Goal: Task Accomplishment & Management: Manage account settings

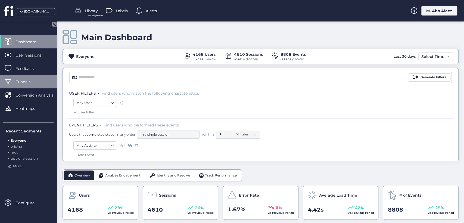
click at [30, 81] on span "Funnels" at bounding box center [27, 82] width 23 height 6
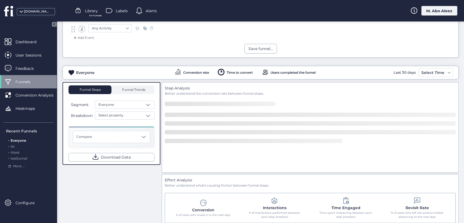
scroll to position [76, 0]
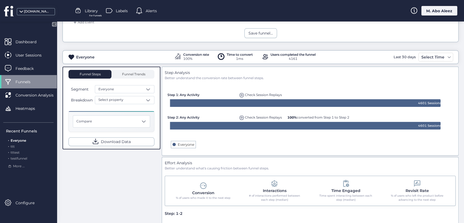
click at [90, 11] on span "Library" at bounding box center [91, 11] width 13 height 6
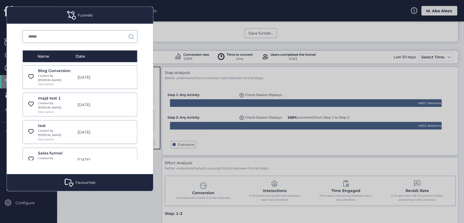
click at [63, 69] on div "Blog Conversion" at bounding box center [56, 71] width 36 height 6
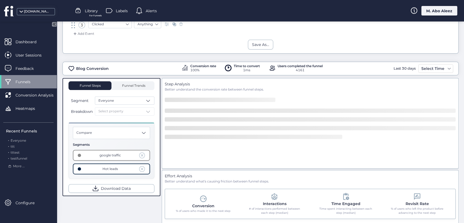
scroll to position [87, 0]
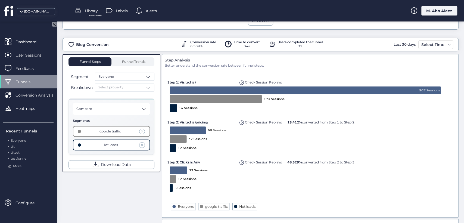
scroll to position [87, 0]
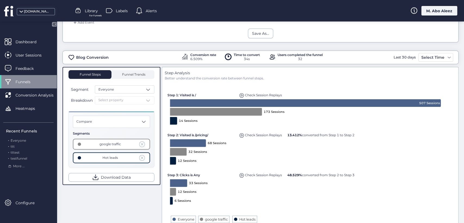
click at [143, 142] on span at bounding box center [142, 144] width 6 height 6
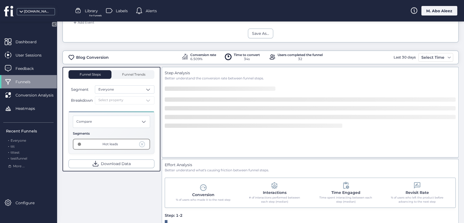
click at [144, 143] on span at bounding box center [142, 144] width 6 height 6
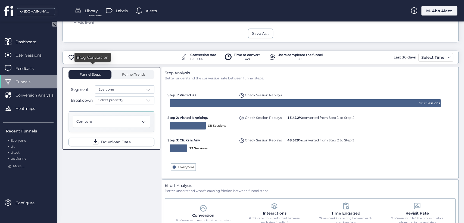
scroll to position [27, 0]
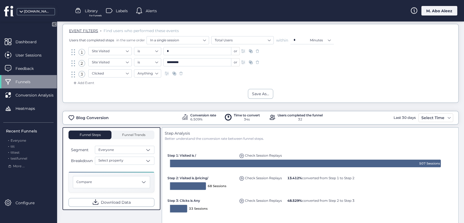
click at [85, 7] on div "Library For Funnels" at bounding box center [86, 11] width 23 height 8
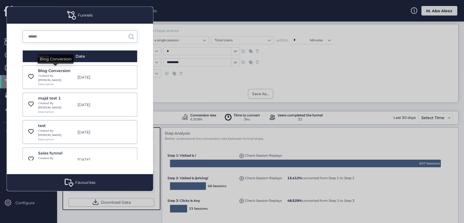
click at [61, 69] on div "Blog Conversion" at bounding box center [56, 71] width 36 height 6
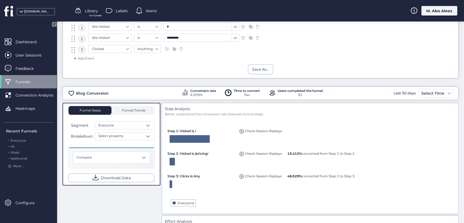
scroll to position [87, 0]
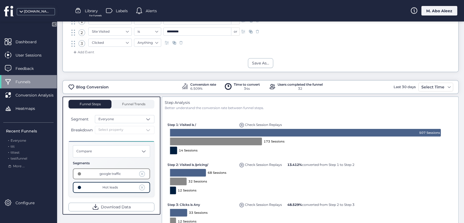
scroll to position [60, 0]
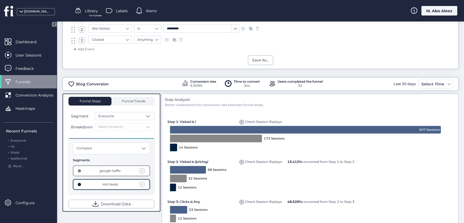
click at [141, 171] on span at bounding box center [142, 171] width 6 height 6
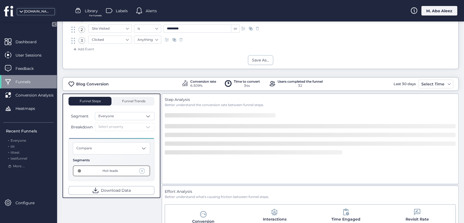
click at [142, 171] on span at bounding box center [142, 171] width 6 height 6
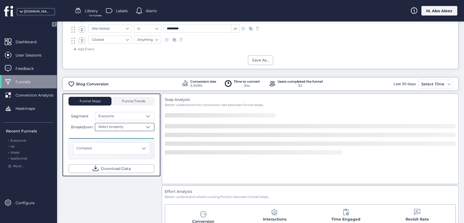
click at [137, 129] on div "Select property" at bounding box center [125, 127] width 60 height 8
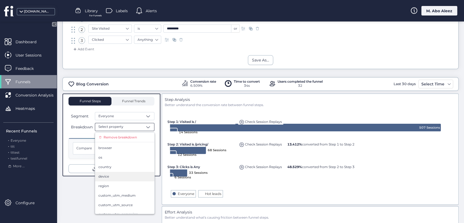
click at [130, 175] on div "device" at bounding box center [125, 176] width 53 height 5
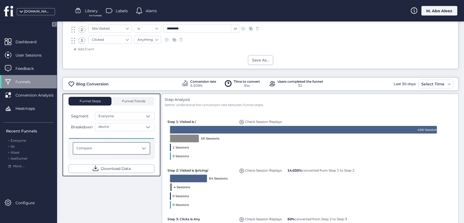
click at [140, 146] on div "Compare" at bounding box center [111, 148] width 77 height 12
click at [141, 125] on div "device" at bounding box center [125, 127] width 60 height 8
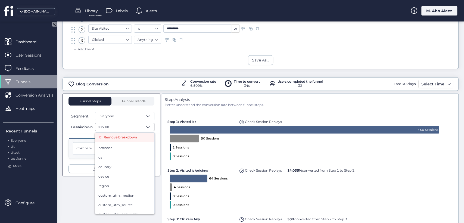
click at [135, 137] on span "Remove breakdown" at bounding box center [120, 137] width 33 height 5
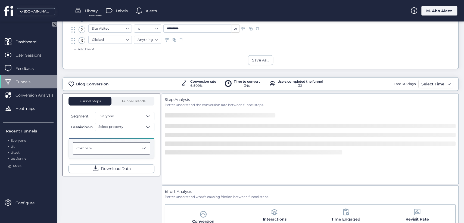
click at [140, 146] on div "Compare" at bounding box center [111, 148] width 77 height 12
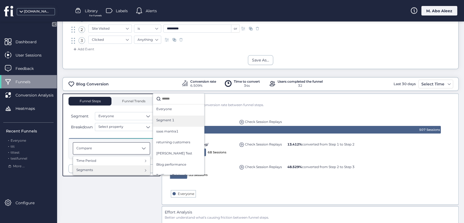
click at [173, 118] on span "Segment 1" at bounding box center [165, 120] width 18 height 5
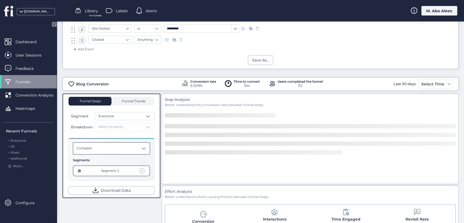
click at [136, 150] on div "Compare" at bounding box center [111, 148] width 77 height 12
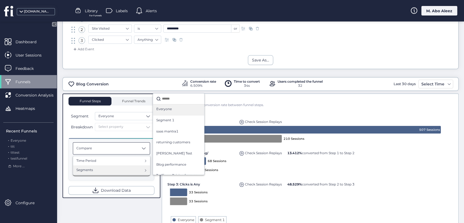
click at [174, 110] on div "Everyone" at bounding box center [178, 110] width 45 height 7
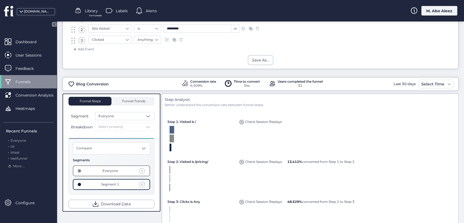
scroll to position [30, 0]
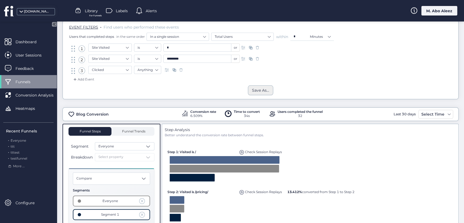
click at [261, 89] on div "Save As..." at bounding box center [260, 90] width 17 height 6
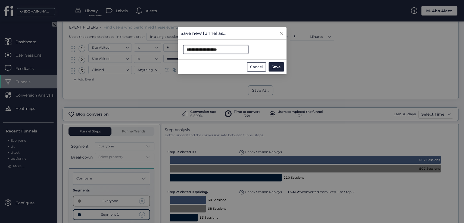
drag, startPoint x: 233, startPoint y: 49, endPoint x: 184, endPoint y: 51, distance: 48.7
click at [184, 51] on input "**********" at bounding box center [215, 49] width 65 height 9
click at [274, 65] on span "Save" at bounding box center [276, 67] width 9 height 6
type input "**********"
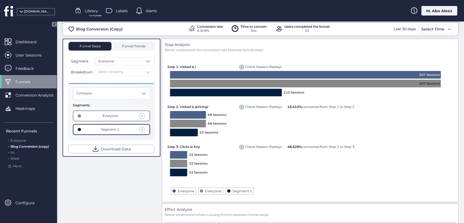
scroll to position [91, 0]
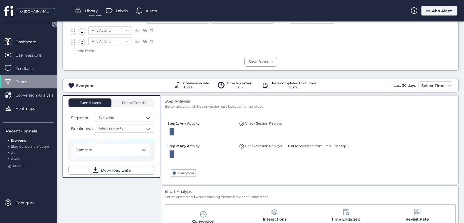
scroll to position [60, 0]
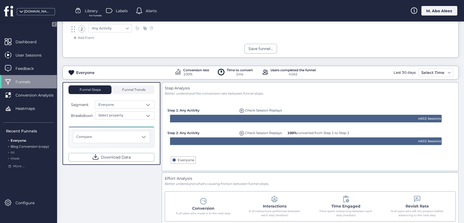
click at [38, 145] on span "Blog Conversion (copy)" at bounding box center [30, 146] width 38 height 4
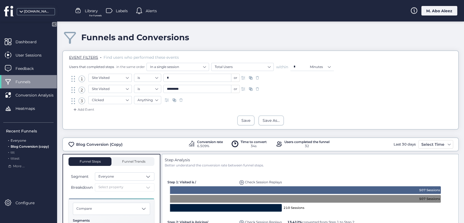
click at [26, 140] on div ". Everyone" at bounding box center [30, 140] width 48 height 5
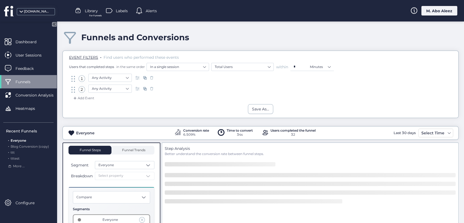
scroll to position [30, 0]
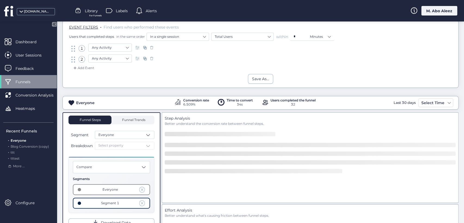
click at [141, 189] on span at bounding box center [142, 190] width 6 height 6
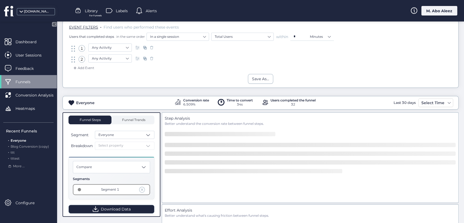
click at [143, 190] on span at bounding box center [142, 190] width 6 height 6
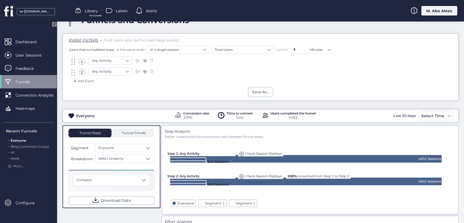
scroll to position [30, 0]
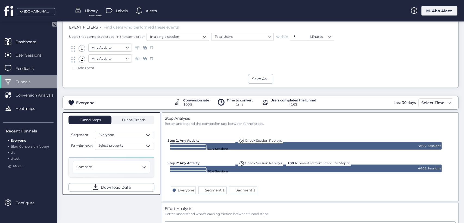
click at [126, 120] on span "Funnel Trends" at bounding box center [133, 119] width 25 height 3
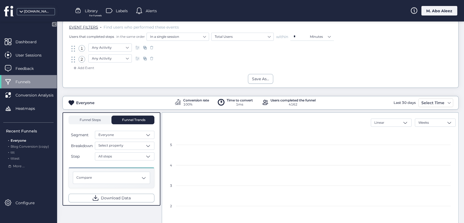
click at [87, 118] on span "Funnel Steps" at bounding box center [90, 119] width 22 height 3
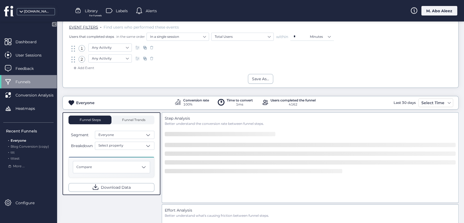
scroll to position [60, 0]
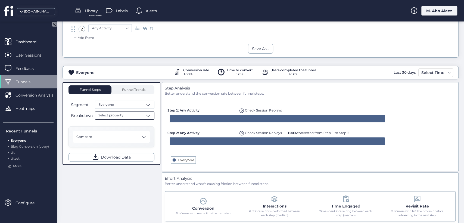
click at [147, 116] on span at bounding box center [148, 115] width 5 height 5
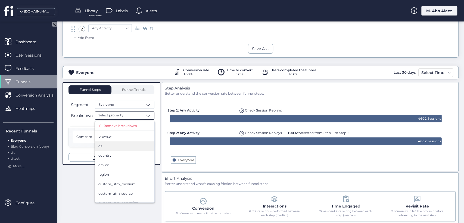
click at [122, 146] on div "os" at bounding box center [125, 146] width 53 height 5
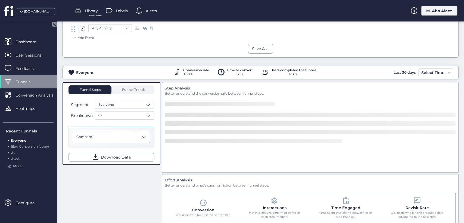
click at [125, 136] on div "Compare" at bounding box center [111, 137] width 77 height 12
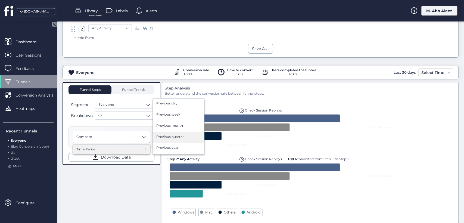
click at [161, 137] on span "Previous quarter" at bounding box center [169, 136] width 27 height 5
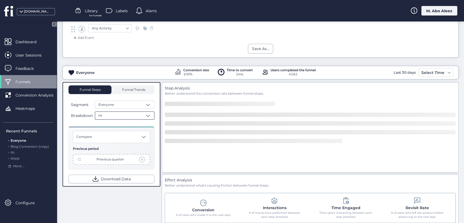
click at [129, 117] on div "os" at bounding box center [125, 116] width 60 height 8
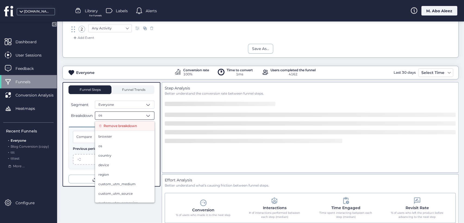
click at [134, 126] on span "Remove breakdown" at bounding box center [120, 126] width 33 height 5
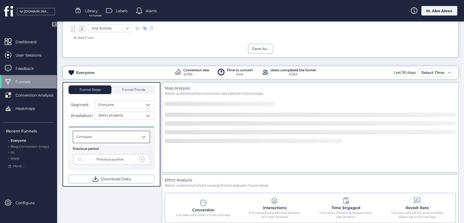
click at [134, 136] on div "Compare" at bounding box center [111, 137] width 77 height 12
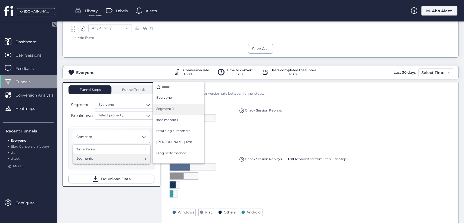
click at [176, 109] on div "Segment 1" at bounding box center [178, 109] width 45 height 7
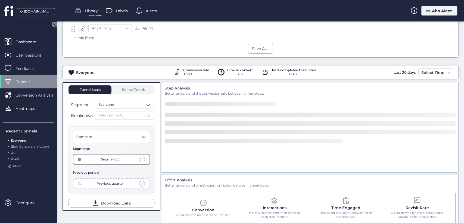
click at [141, 137] on div "Compare" at bounding box center [111, 137] width 77 height 12
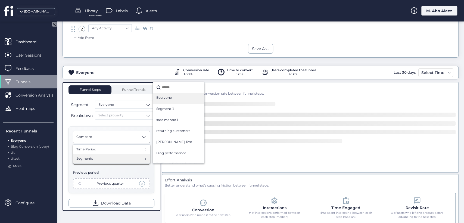
click at [173, 99] on div "Everyone" at bounding box center [178, 98] width 45 height 7
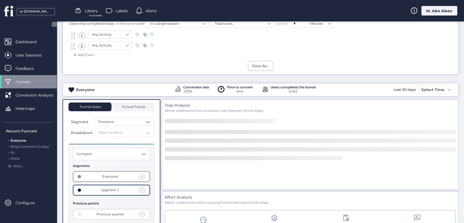
scroll to position [30, 0]
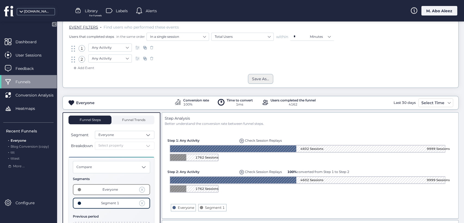
click at [256, 77] on div "Save As..." at bounding box center [260, 79] width 17 height 6
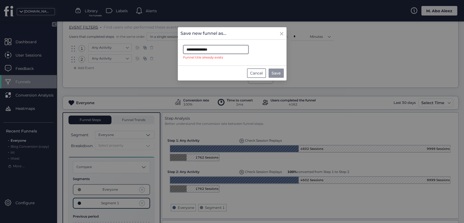
drag, startPoint x: 229, startPoint y: 48, endPoint x: 176, endPoint y: 51, distance: 53.1
click at [176, 51] on nz-modal-container "**********" at bounding box center [232, 111] width 464 height 223
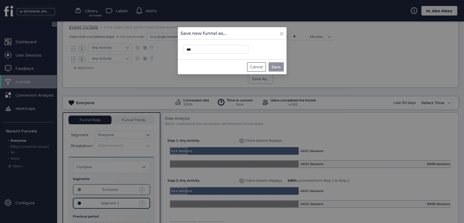
click at [280, 64] on span "Save" at bounding box center [276, 67] width 9 height 6
type input "**********"
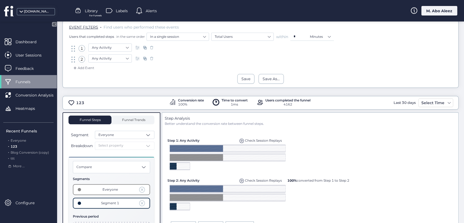
click at [431, 10] on div "M. Abo Aleez" at bounding box center [440, 11] width 36 height 10
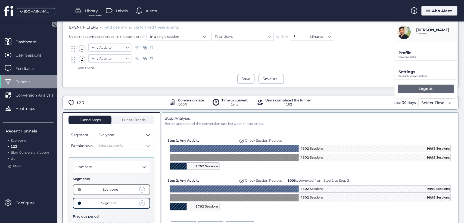
click at [414, 88] on div "Logout" at bounding box center [426, 89] width 56 height 9
